Goal: Task Accomplishment & Management: Use online tool/utility

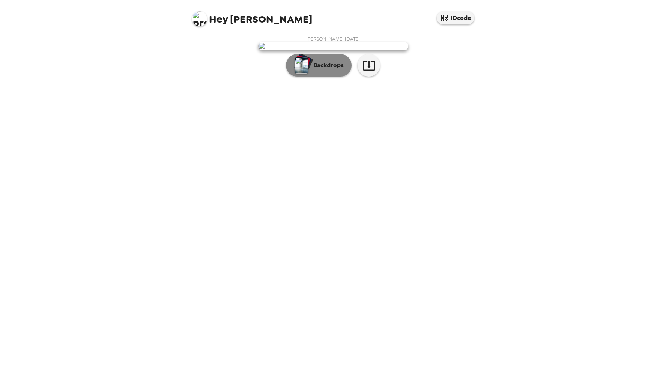
click at [335, 77] on button "Backdrops" at bounding box center [319, 65] width 66 height 23
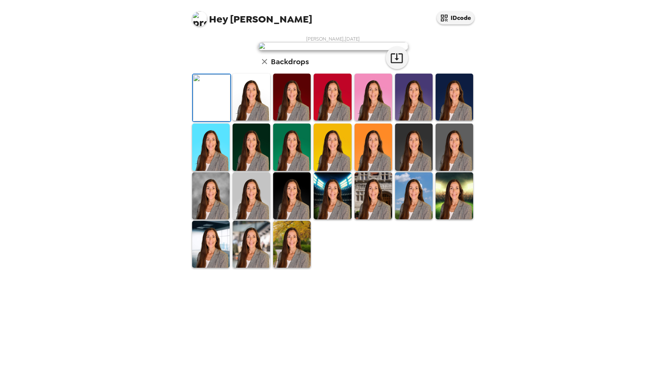
scroll to position [78, 0]
click at [247, 267] on img at bounding box center [252, 244] width 38 height 47
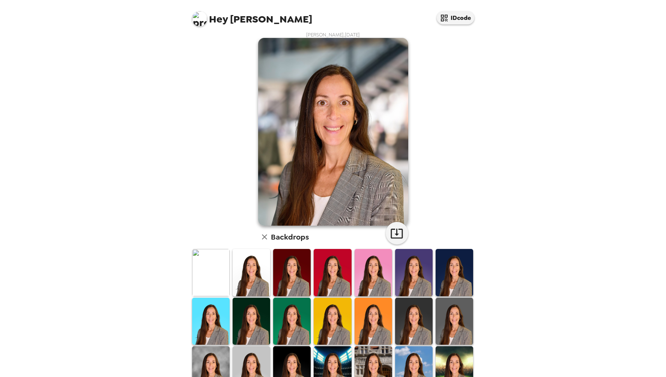
scroll to position [3, 0]
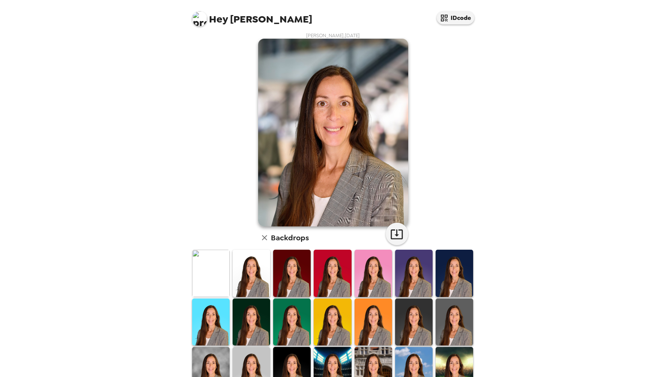
click at [246, 278] on img at bounding box center [252, 272] width 38 height 47
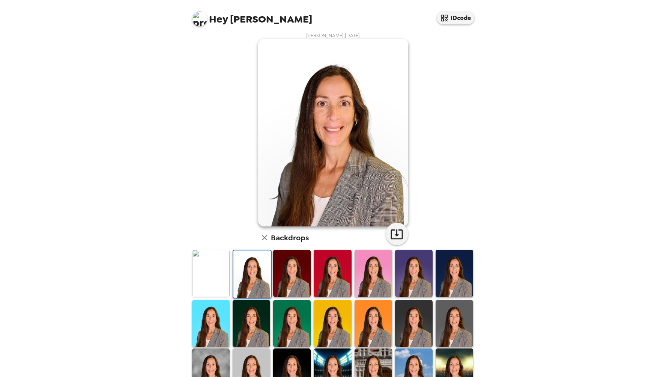
click at [286, 283] on img at bounding box center [292, 272] width 38 height 47
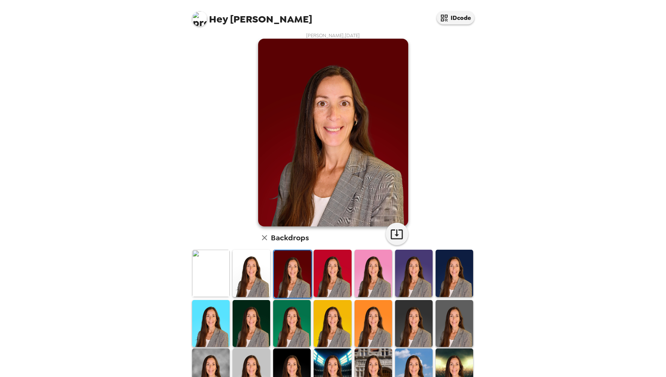
click at [336, 282] on img at bounding box center [333, 272] width 38 height 47
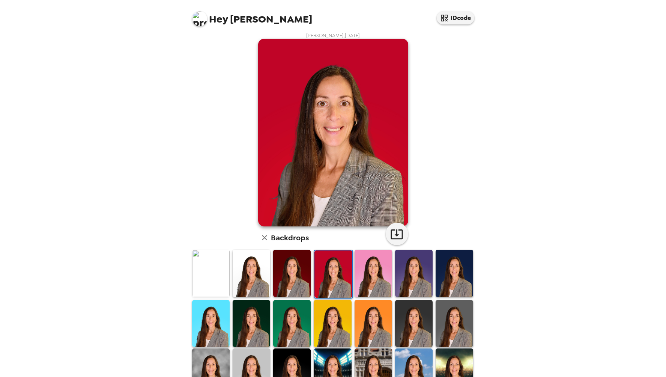
click at [368, 281] on img at bounding box center [373, 272] width 38 height 47
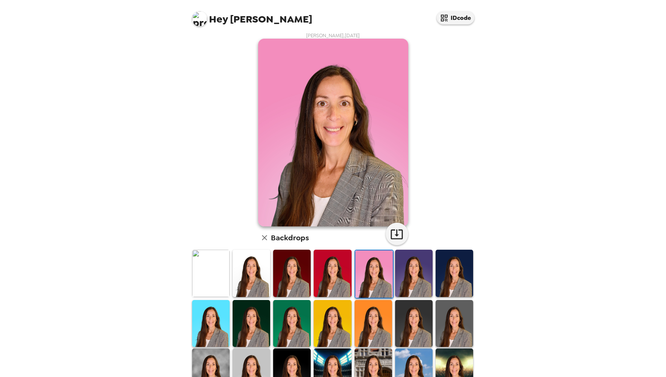
click at [409, 280] on img at bounding box center [414, 272] width 38 height 47
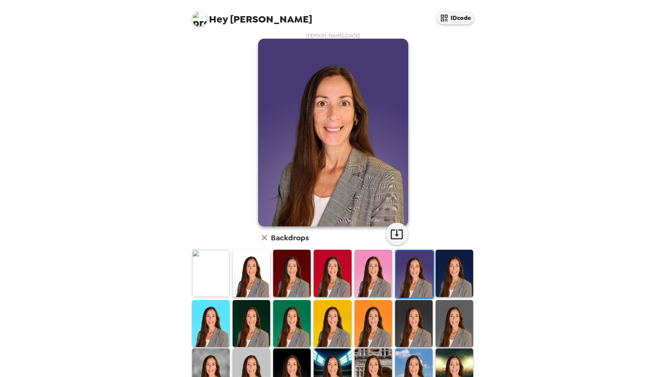
click at [447, 279] on img at bounding box center [454, 272] width 38 height 47
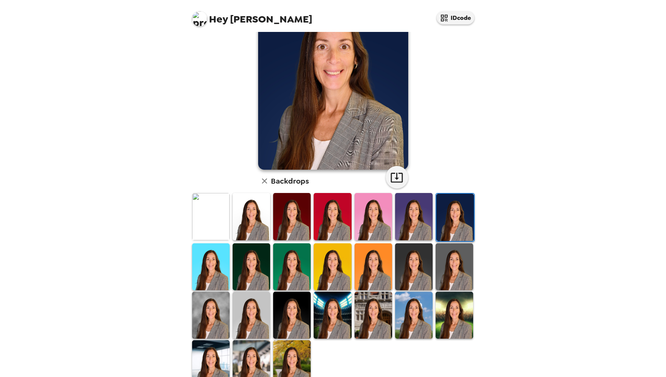
scroll to position [78, 0]
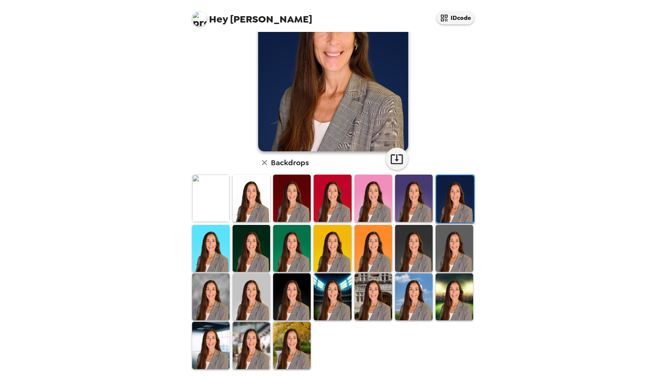
click at [254, 292] on img at bounding box center [252, 296] width 38 height 47
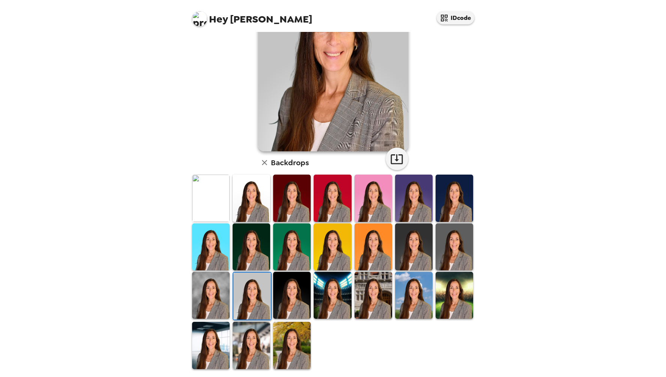
click at [218, 292] on img at bounding box center [211, 295] width 38 height 47
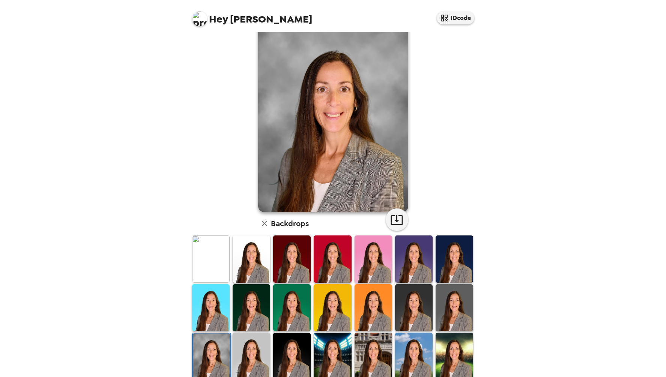
scroll to position [3, 0]
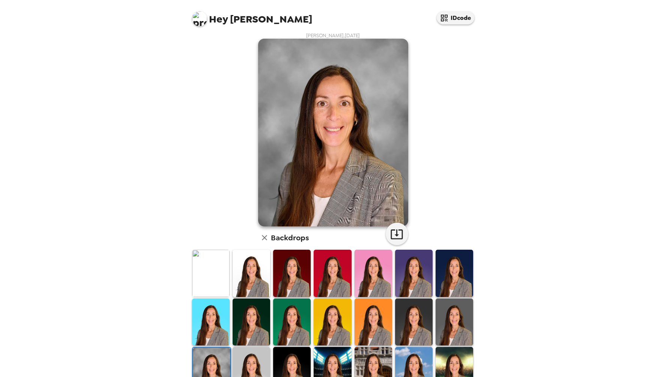
click at [215, 270] on img at bounding box center [211, 272] width 38 height 47
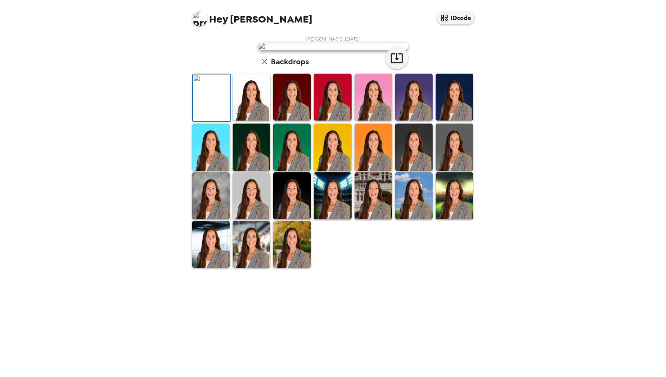
click at [253, 219] on img at bounding box center [252, 195] width 38 height 47
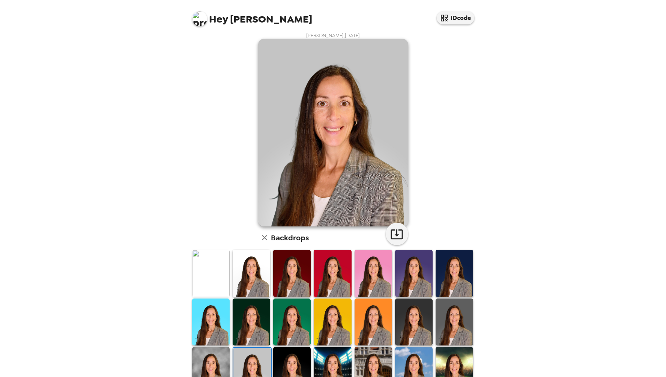
click at [446, 364] on img at bounding box center [454, 370] width 38 height 47
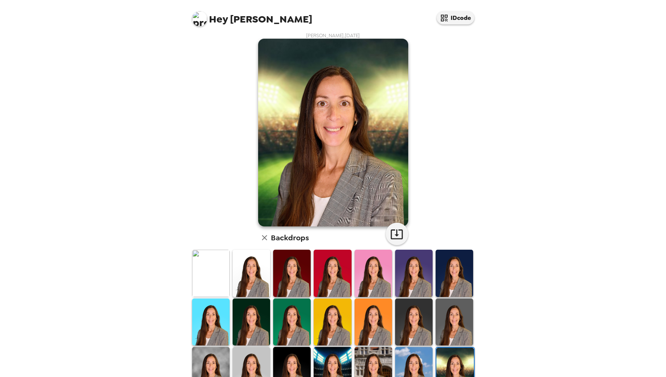
click at [419, 363] on img at bounding box center [414, 370] width 38 height 47
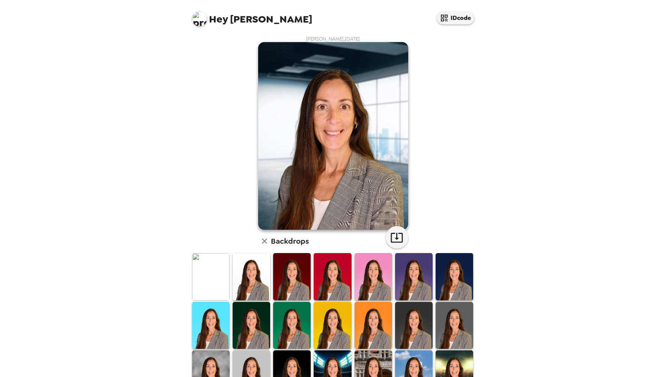
scroll to position [78, 0]
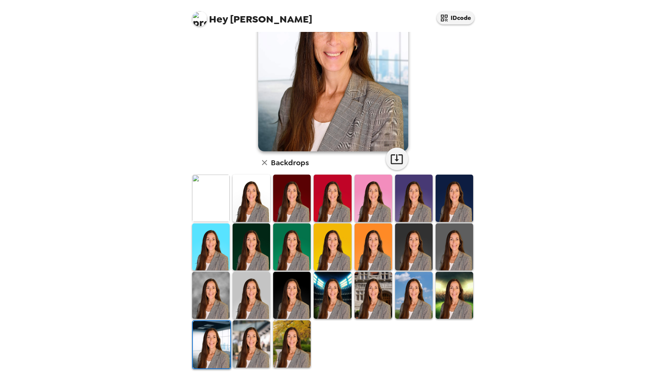
click at [368, 301] on img at bounding box center [373, 295] width 38 height 47
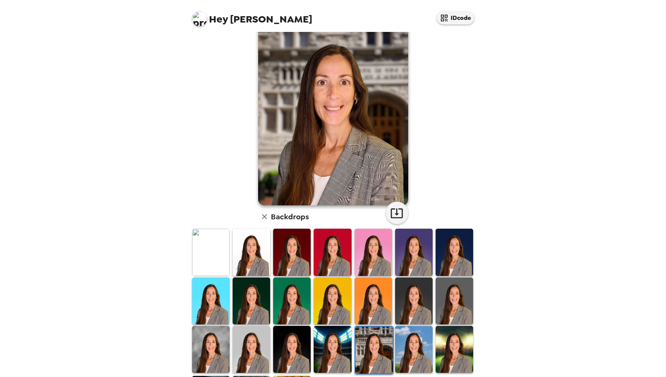
scroll to position [3, 0]
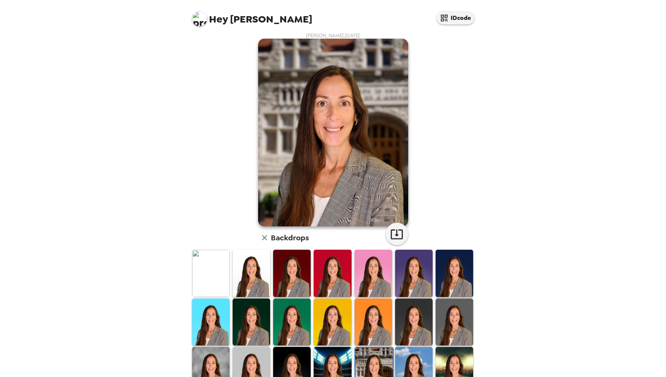
click at [207, 272] on img at bounding box center [211, 272] width 38 height 47
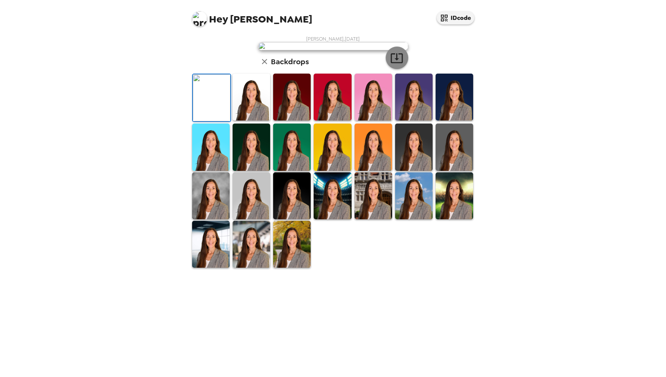
click at [397, 65] on icon "button" at bounding box center [396, 57] width 13 height 13
click at [405, 170] on img at bounding box center [414, 146] width 38 height 47
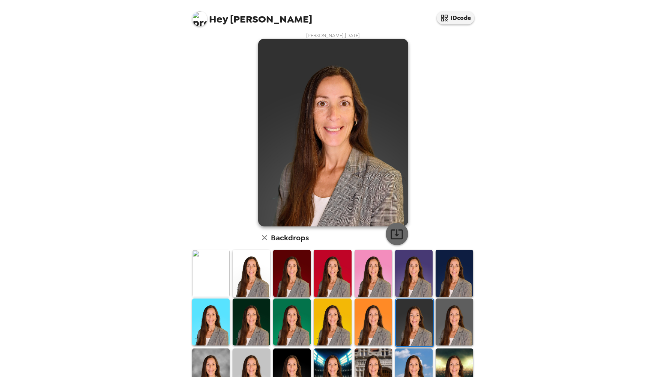
click at [392, 235] on icon "button" at bounding box center [396, 233] width 13 height 13
click at [450, 320] on img at bounding box center [454, 321] width 38 height 47
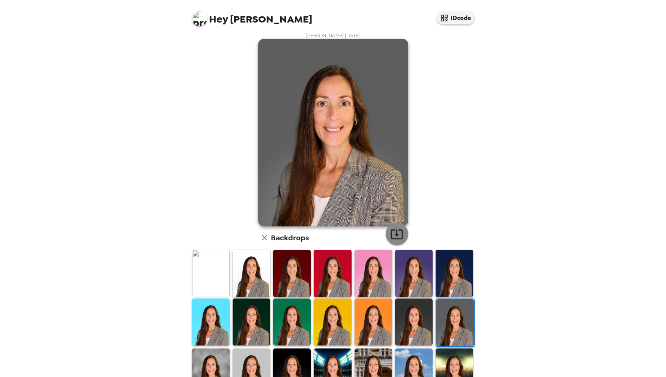
click at [396, 231] on icon "button" at bounding box center [396, 233] width 13 height 13
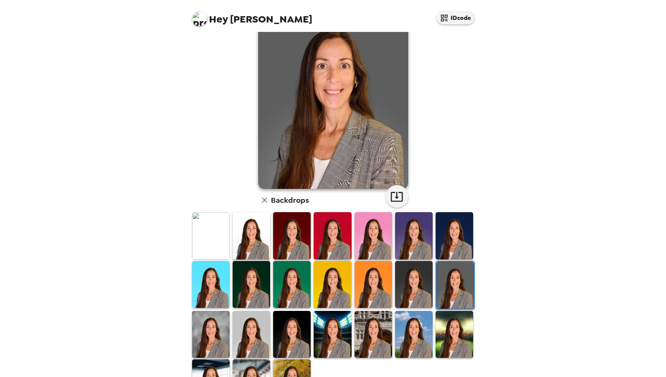
scroll to position [78, 0]
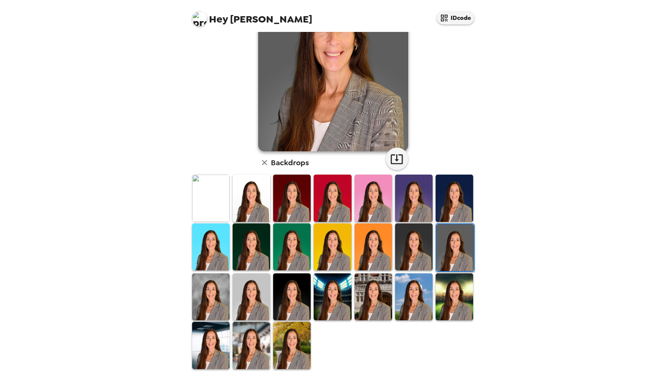
click at [214, 297] on img at bounding box center [211, 296] width 38 height 47
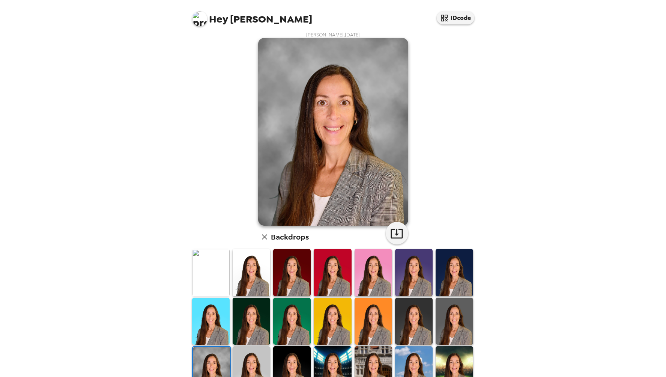
scroll to position [3, 0]
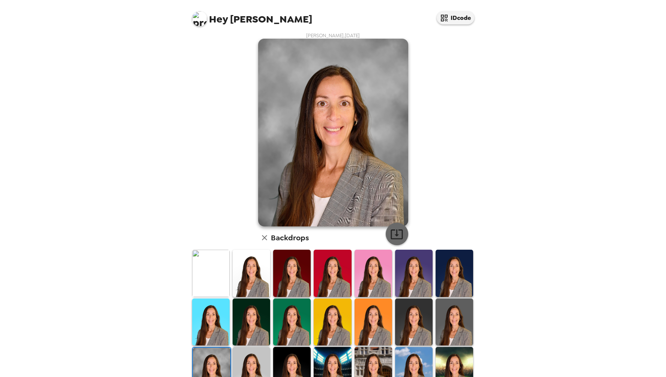
click at [390, 234] on icon "button" at bounding box center [396, 233] width 13 height 13
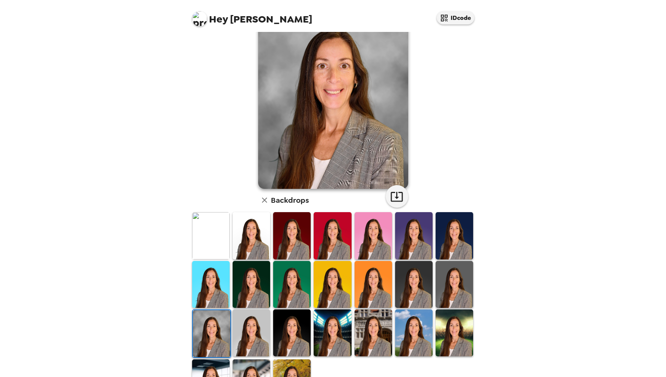
scroll to position [78, 0]
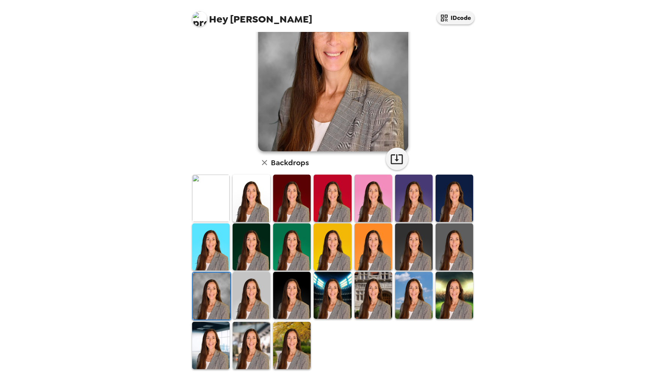
click at [258, 300] on img at bounding box center [252, 295] width 38 height 47
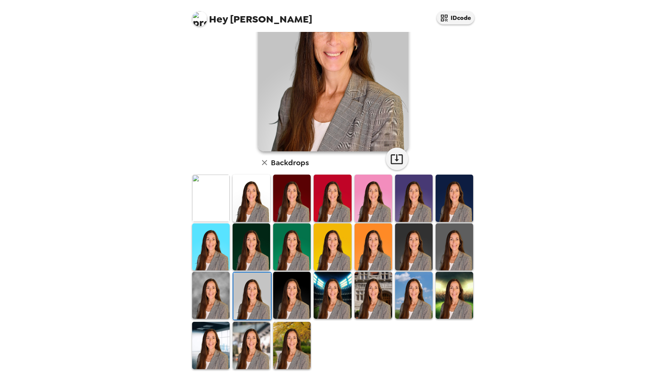
click at [221, 338] on img at bounding box center [211, 344] width 38 height 47
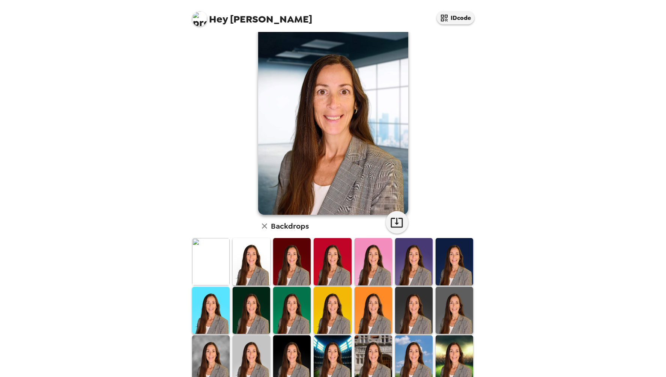
scroll to position [3, 0]
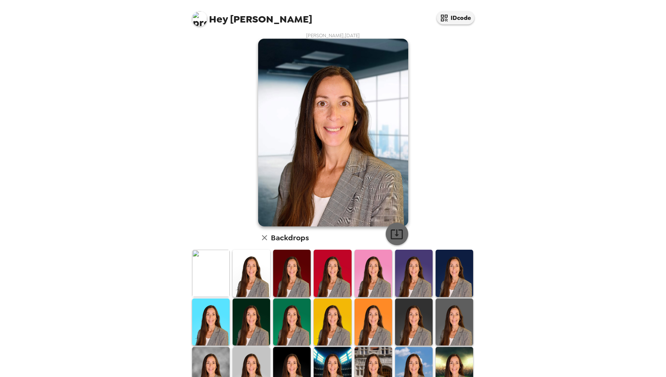
click at [395, 233] on icon "button" at bounding box center [396, 233] width 13 height 13
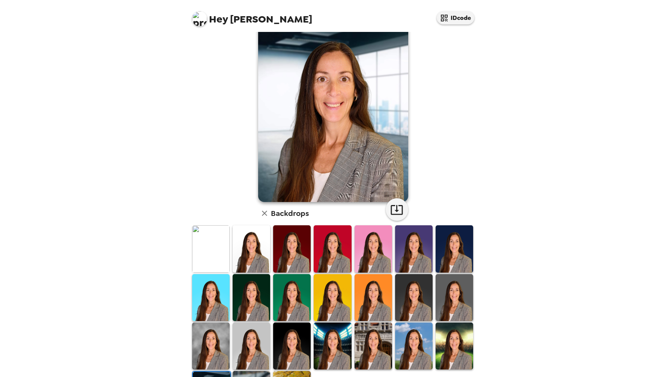
scroll to position [78, 0]
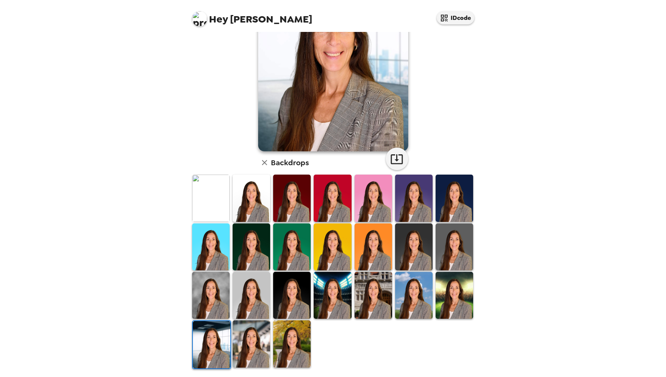
click at [257, 336] on img at bounding box center [252, 343] width 38 height 47
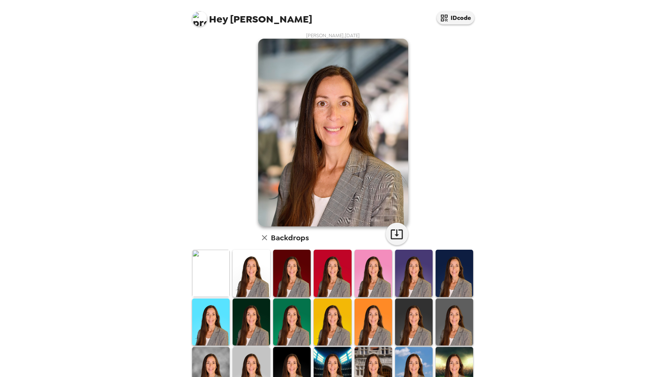
scroll to position [0, 0]
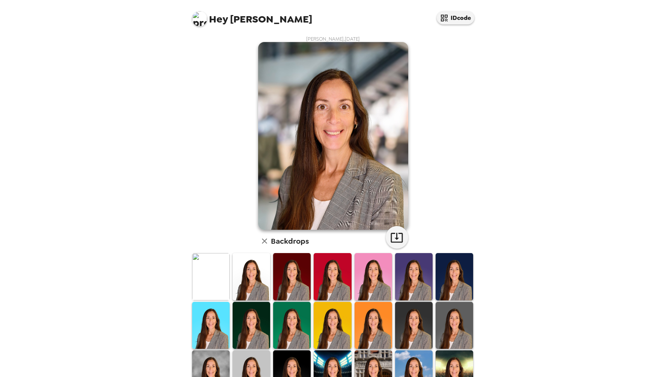
click at [214, 279] on img at bounding box center [211, 276] width 38 height 47
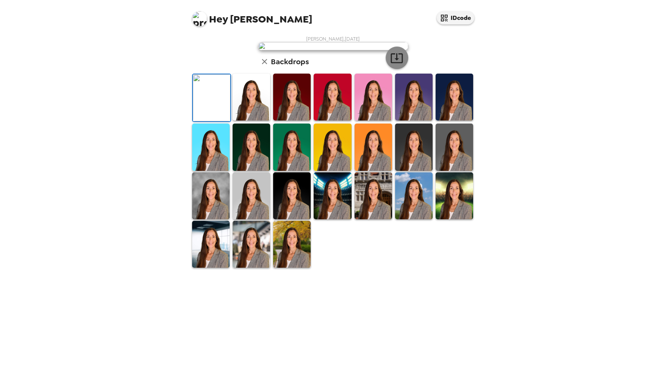
click at [395, 65] on icon "button" at bounding box center [396, 57] width 13 height 13
click at [211, 121] on img at bounding box center [212, 97] width 38 height 47
click at [455, 120] on img at bounding box center [454, 97] width 38 height 47
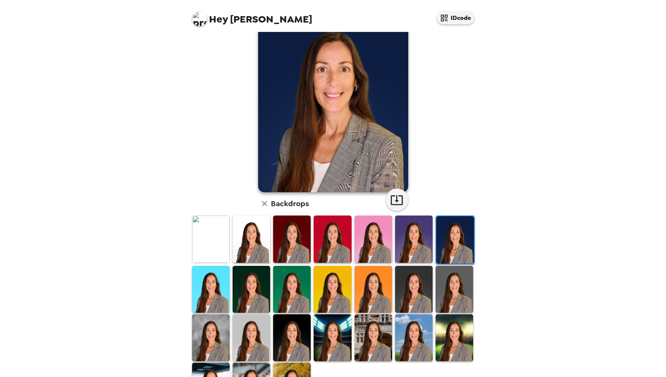
click at [406, 283] on img at bounding box center [414, 289] width 38 height 47
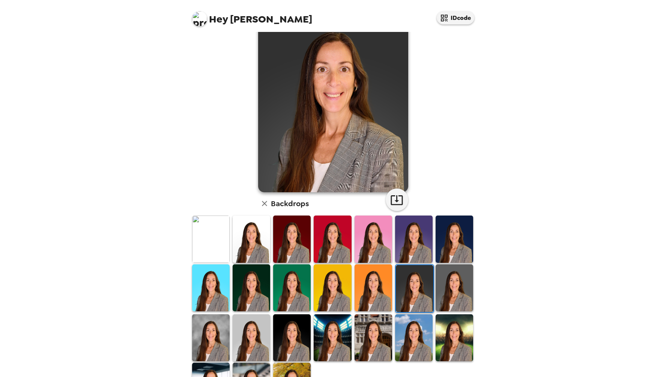
click at [455, 297] on img at bounding box center [454, 287] width 38 height 47
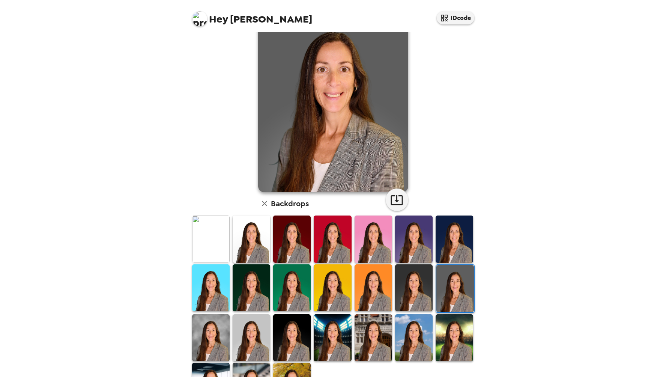
scroll to position [75, 0]
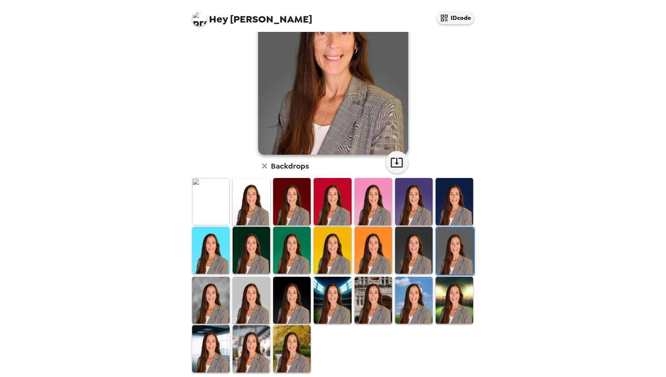
click at [211, 301] on img at bounding box center [211, 299] width 38 height 47
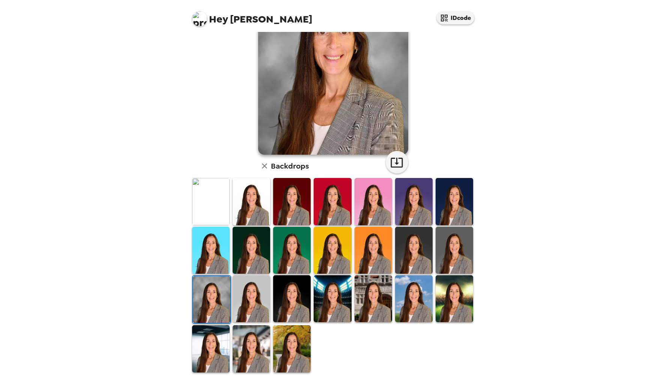
click at [282, 302] on img at bounding box center [292, 298] width 38 height 47
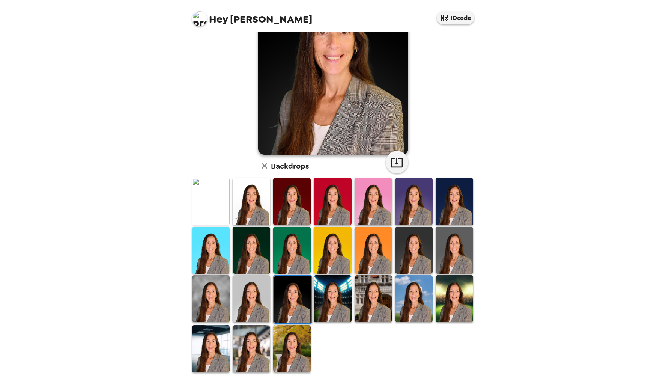
click at [215, 344] on img at bounding box center [211, 348] width 38 height 47
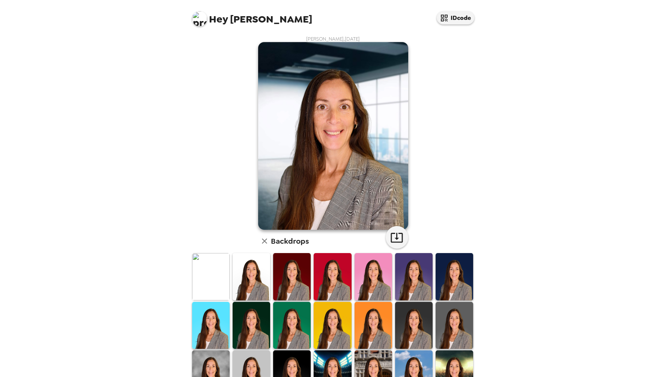
scroll to position [78, 0]
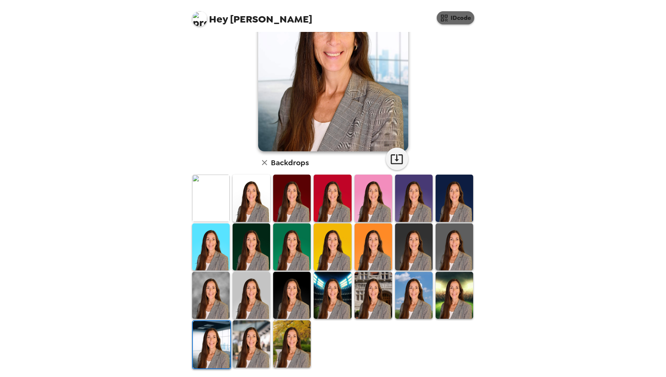
click at [449, 16] on button "IDcode" at bounding box center [456, 17] width 38 height 13
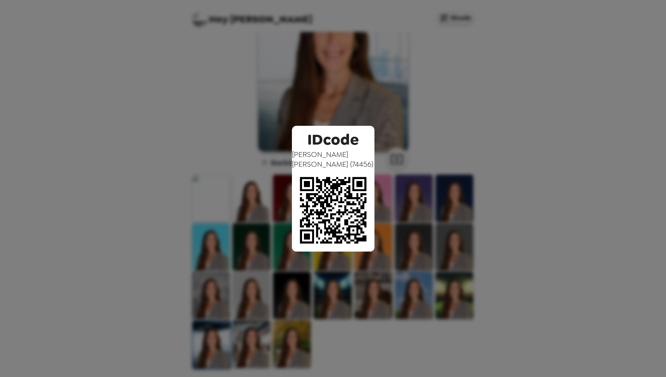
click at [542, 122] on div "IDcode [PERSON_NAME] ( 74456 )" at bounding box center [333, 188] width 666 height 377
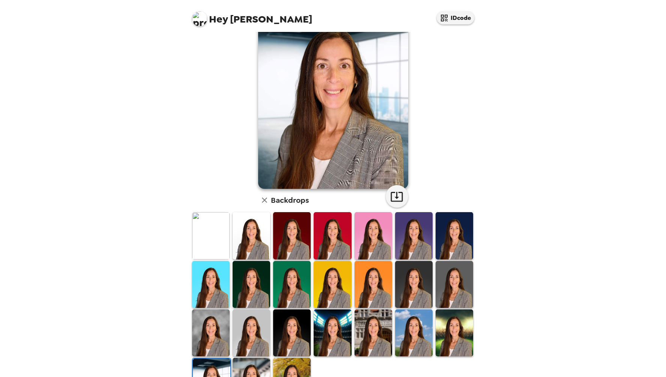
scroll to position [3, 0]
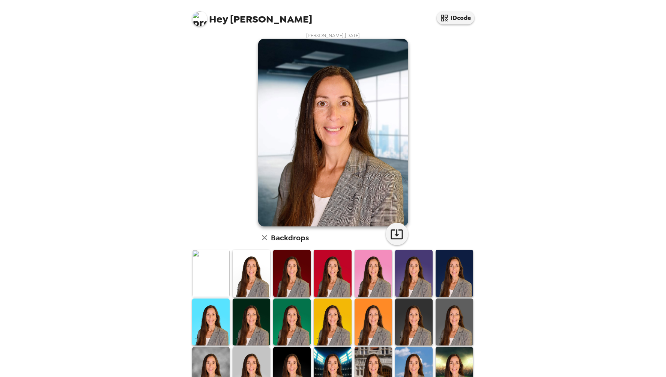
click at [201, 270] on img at bounding box center [211, 272] width 38 height 47
